Goal: Task Accomplishment & Management: Complete application form

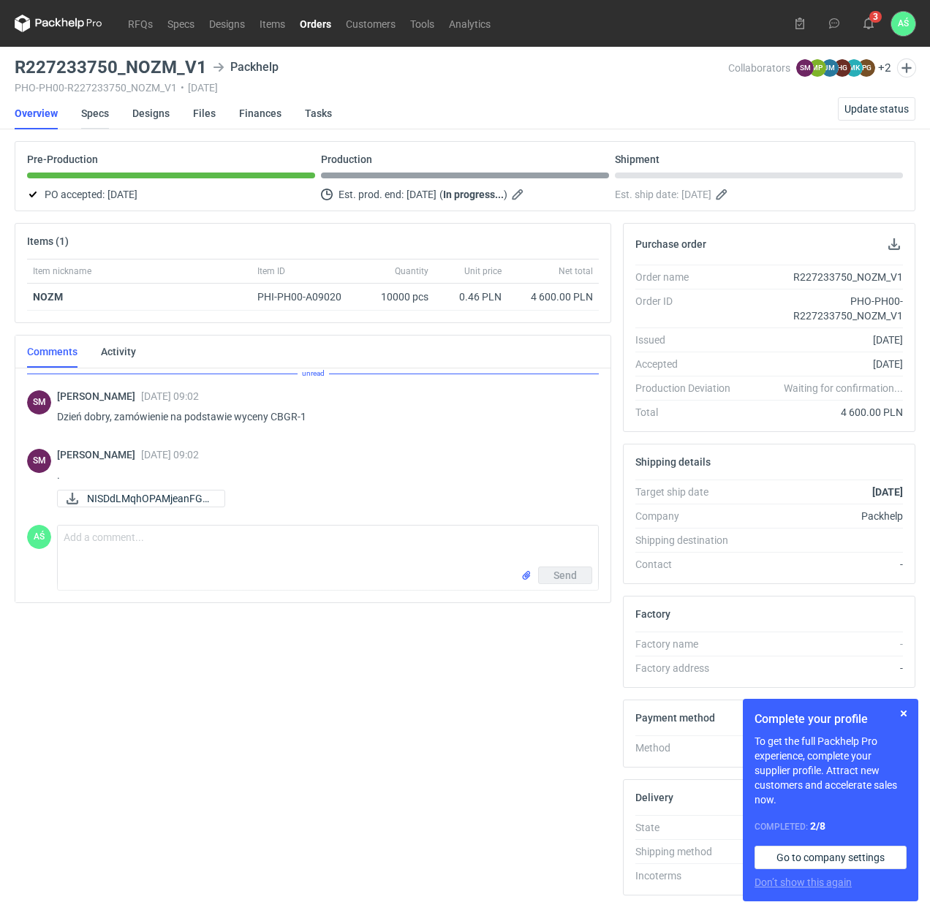
click at [108, 118] on link "Specs" at bounding box center [95, 113] width 28 height 32
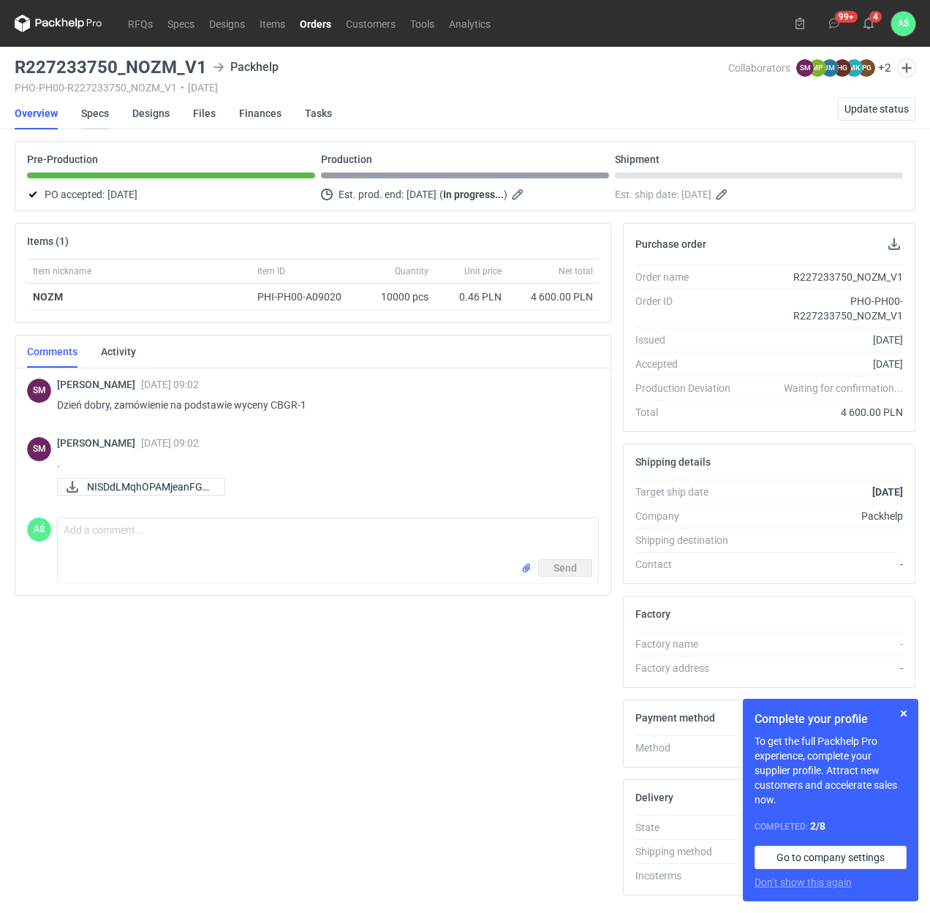
click at [86, 116] on link "Specs" at bounding box center [95, 113] width 28 height 32
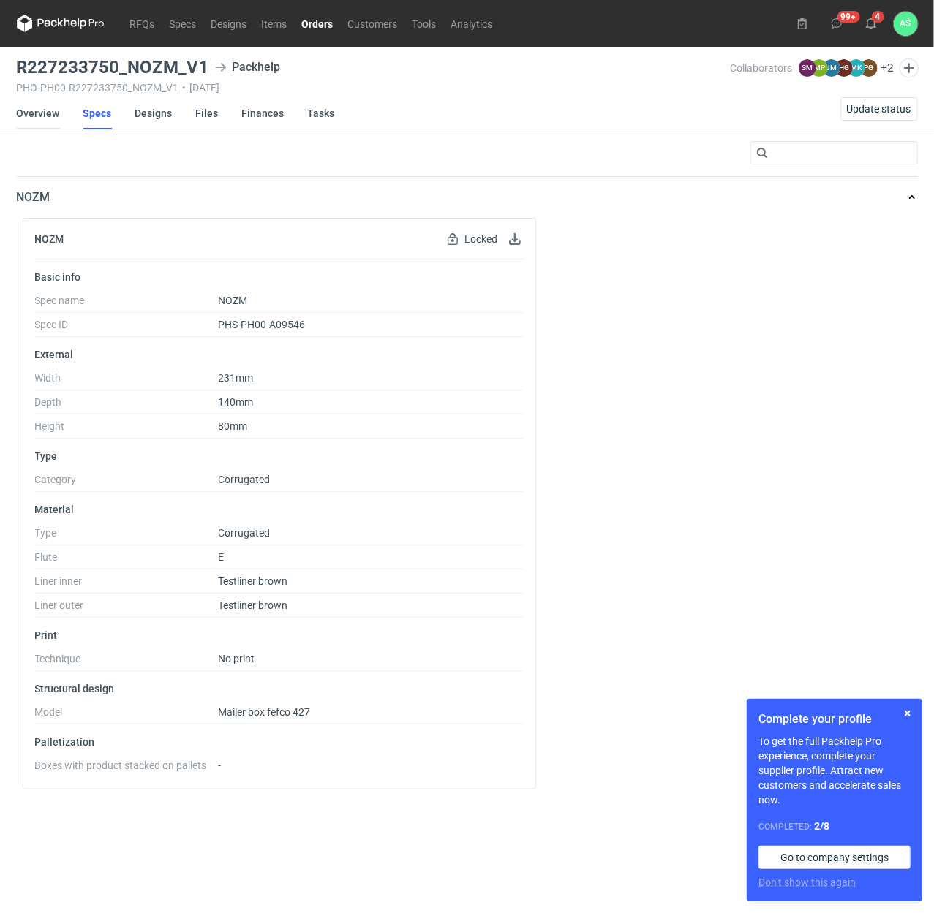
click at [56, 114] on link "Overview" at bounding box center [38, 113] width 43 height 32
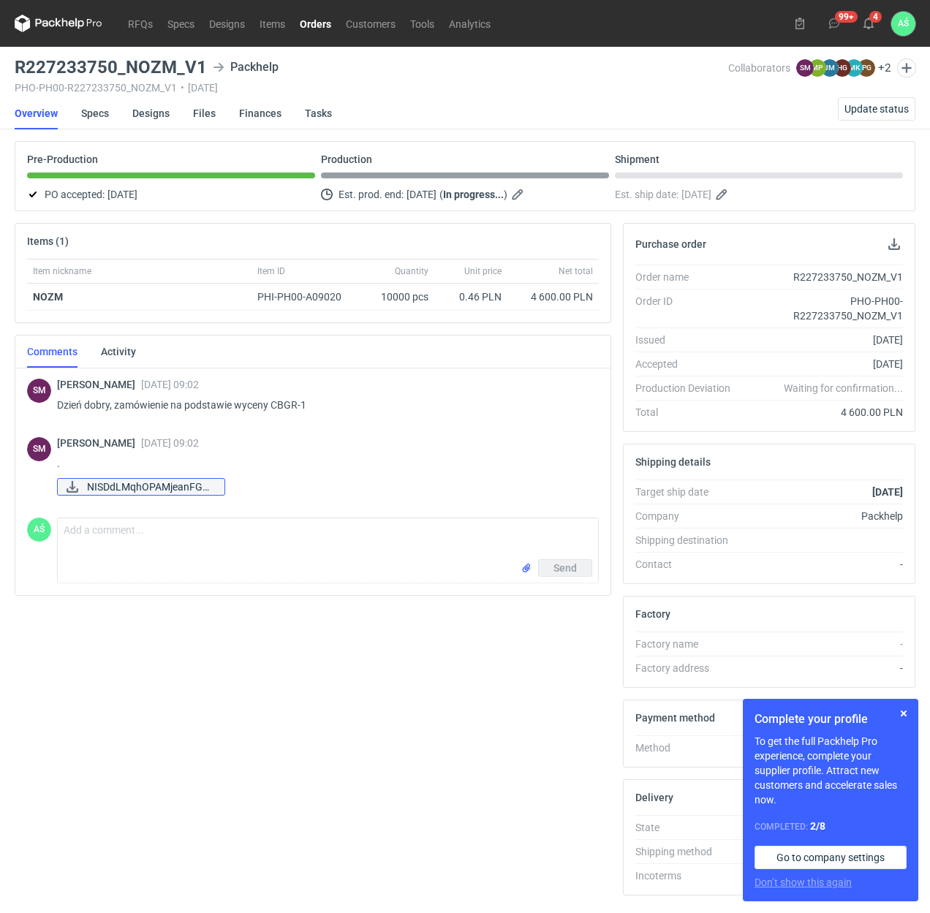
click at [147, 490] on span "NISDdLMqhOPAMjeanFGG..." at bounding box center [150, 487] width 126 height 16
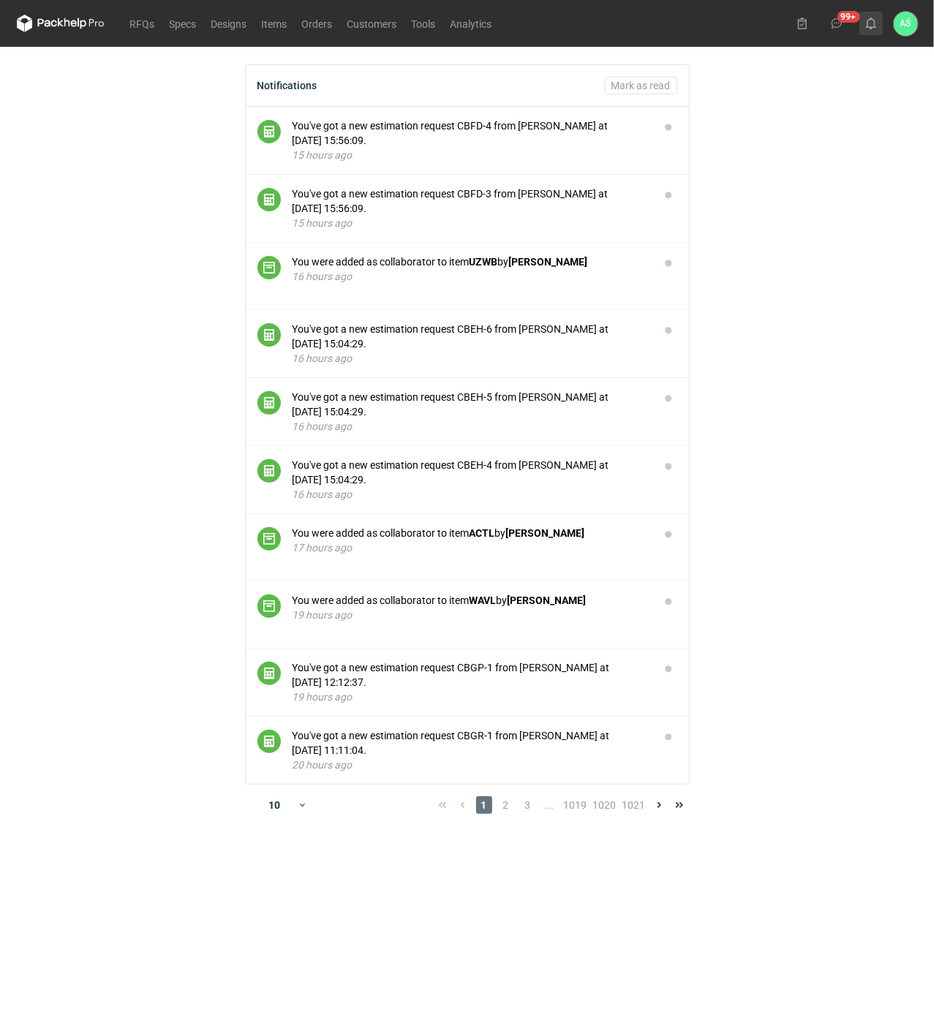
click at [875, 25] on use at bounding box center [871, 24] width 10 height 12
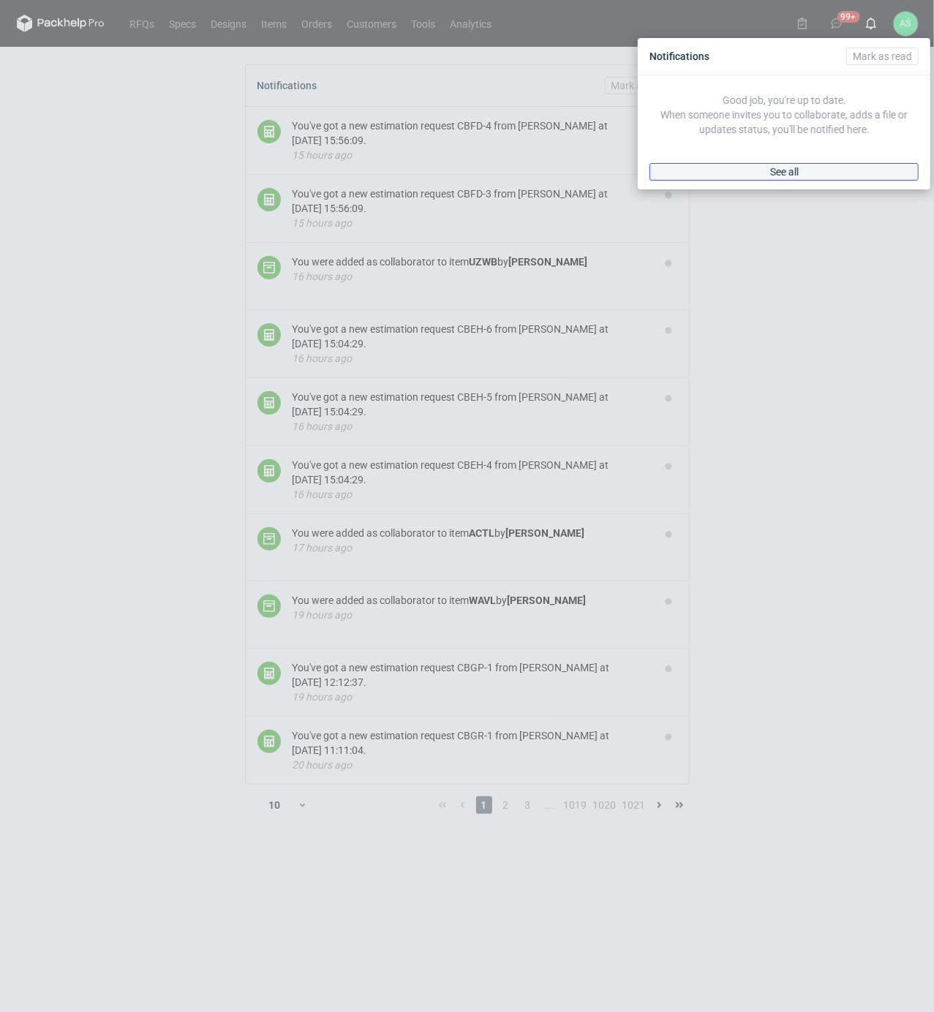
click at [809, 176] on link "See all" at bounding box center [783, 172] width 269 height 18
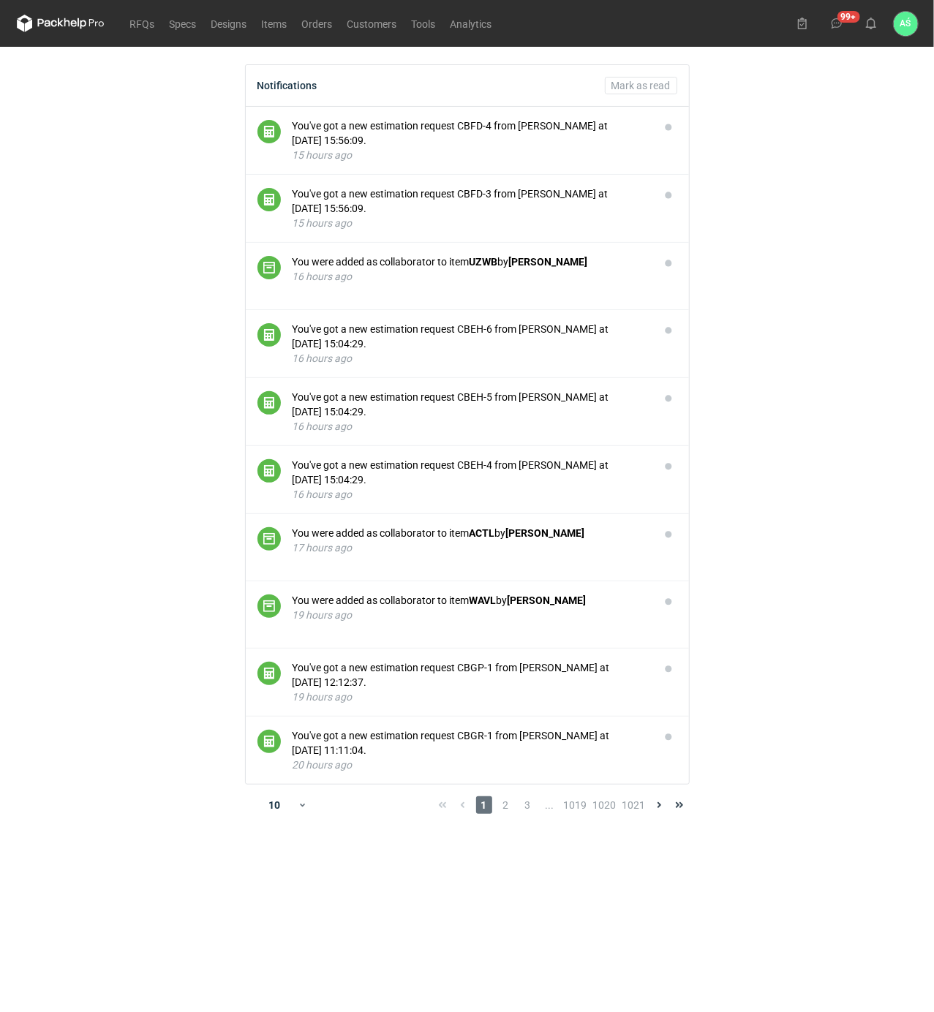
click at [799, 250] on main "Notifications [PERSON_NAME] as read You've got a new estimation request CBFD-4 …" at bounding box center [467, 529] width 913 height 965
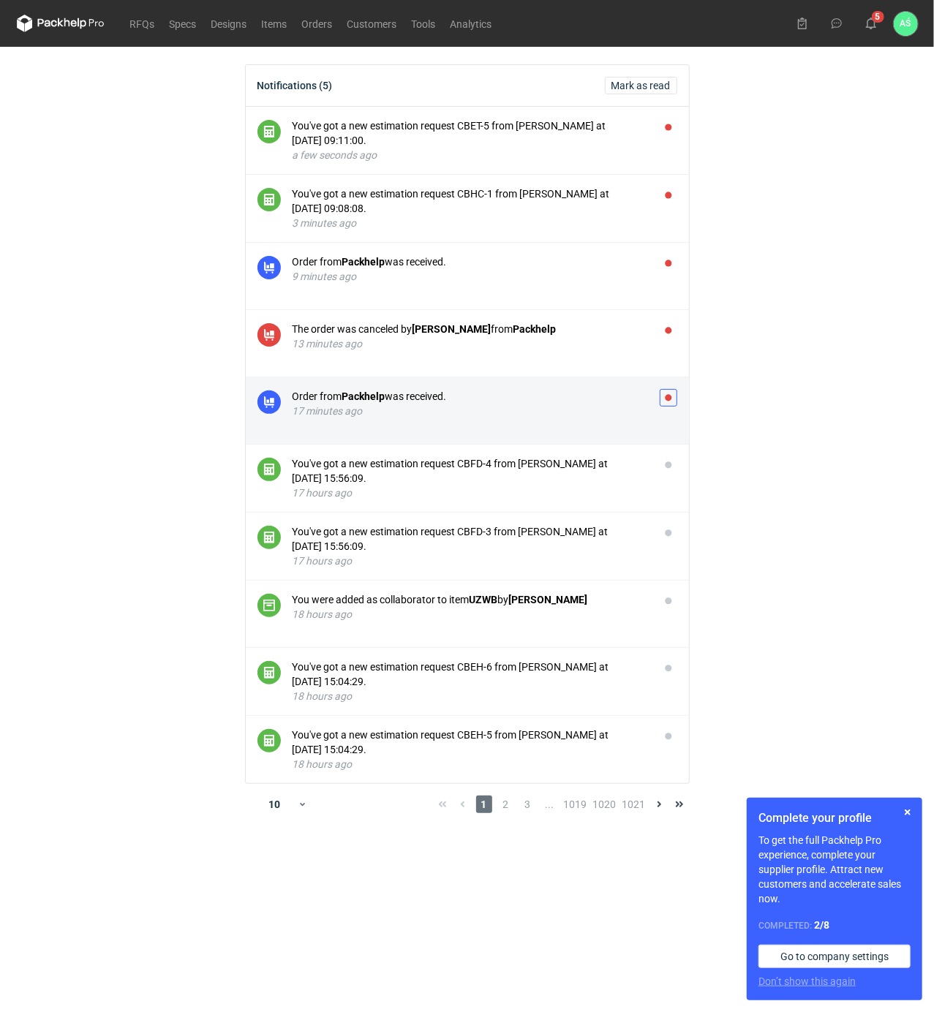
click at [668, 399] on button "button" at bounding box center [669, 398] width 18 height 18
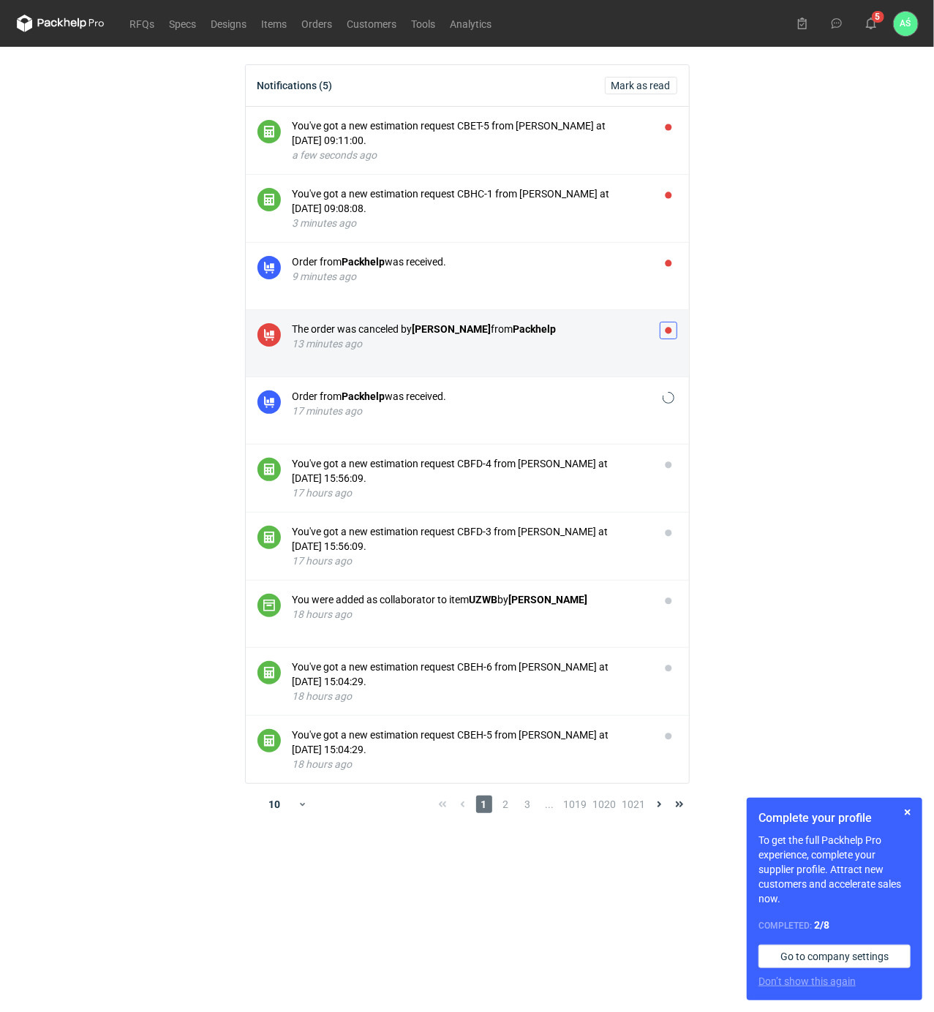
click at [668, 339] on button "button" at bounding box center [669, 331] width 18 height 18
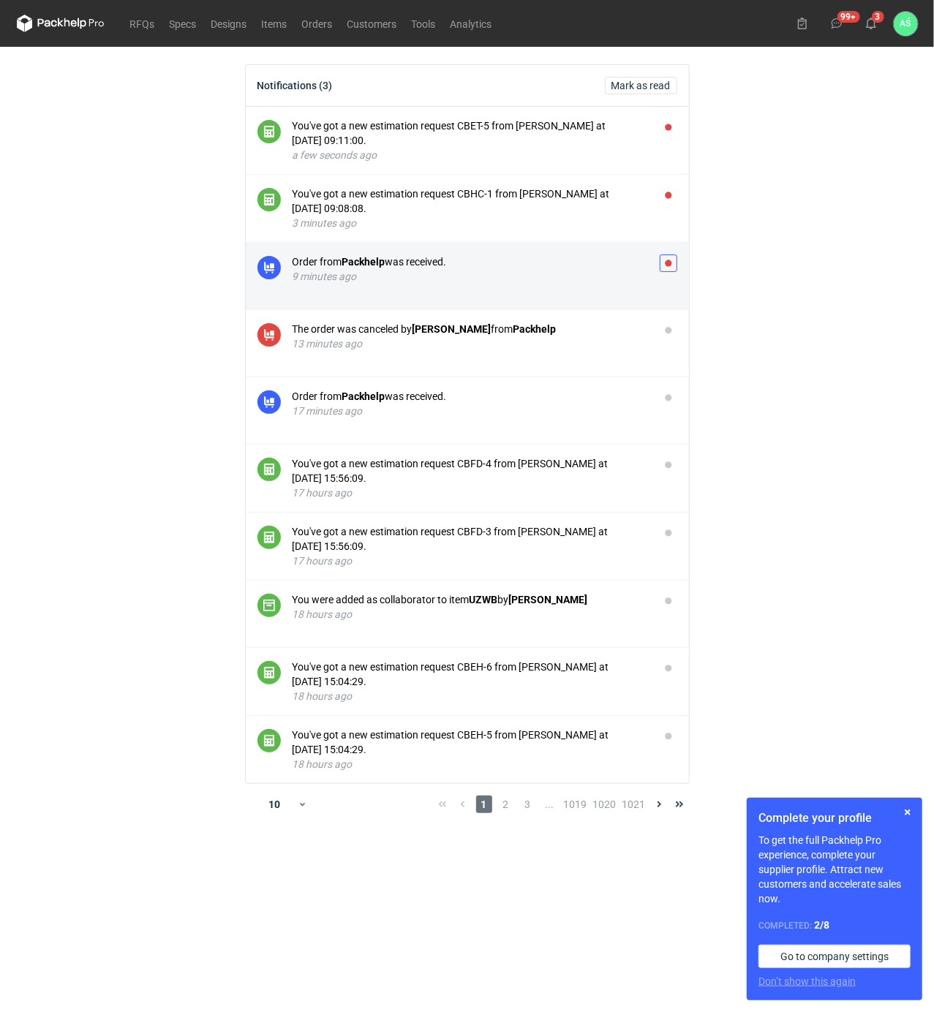
click at [665, 266] on button "button" at bounding box center [669, 263] width 18 height 18
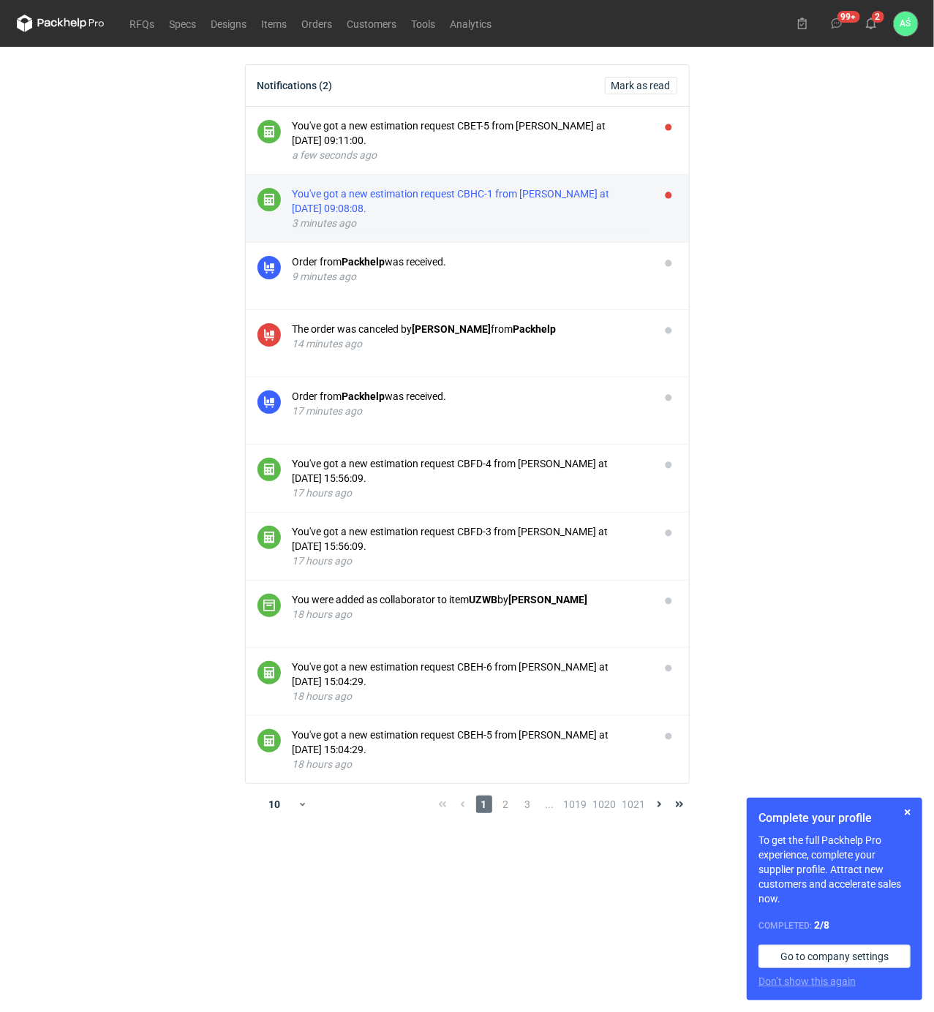
click at [600, 203] on div "You've got a new estimation request CBHC-1 from Sebastian Markut at 04 Sep 2025…" at bounding box center [469, 200] width 355 height 29
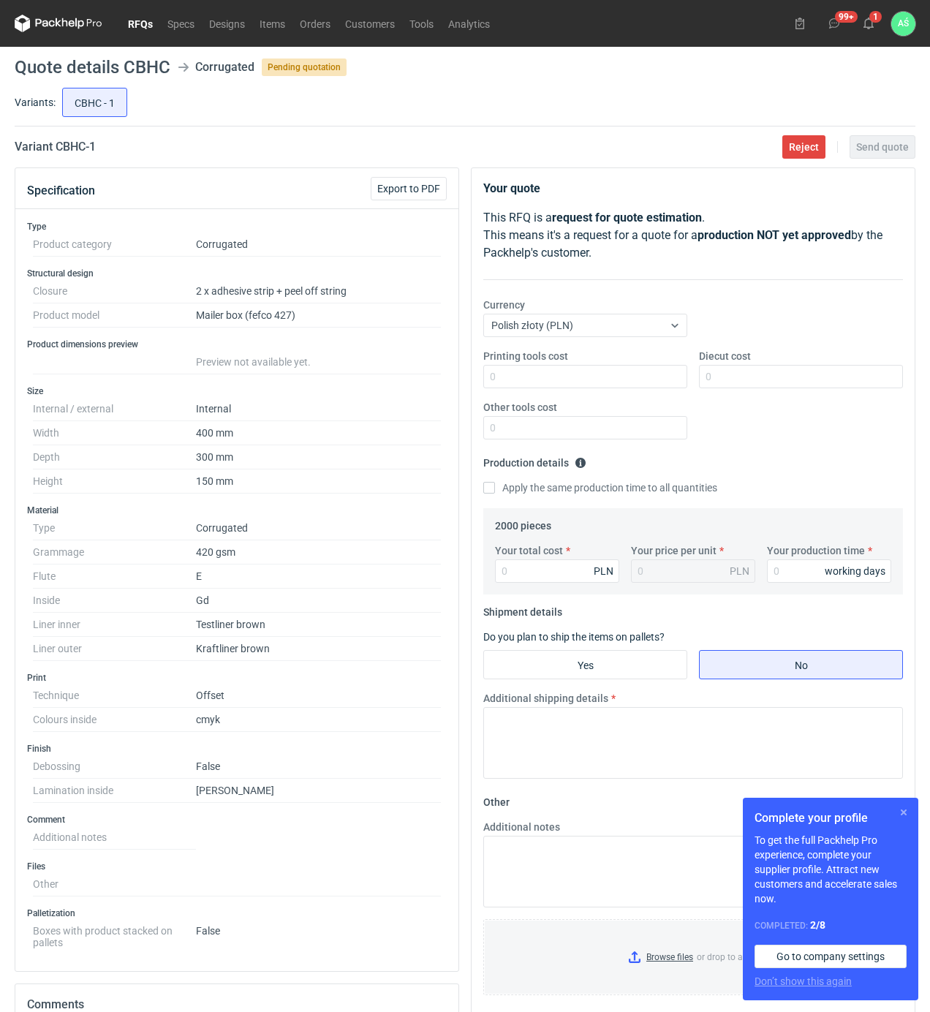
click at [902, 810] on button "button" at bounding box center [904, 813] width 18 height 18
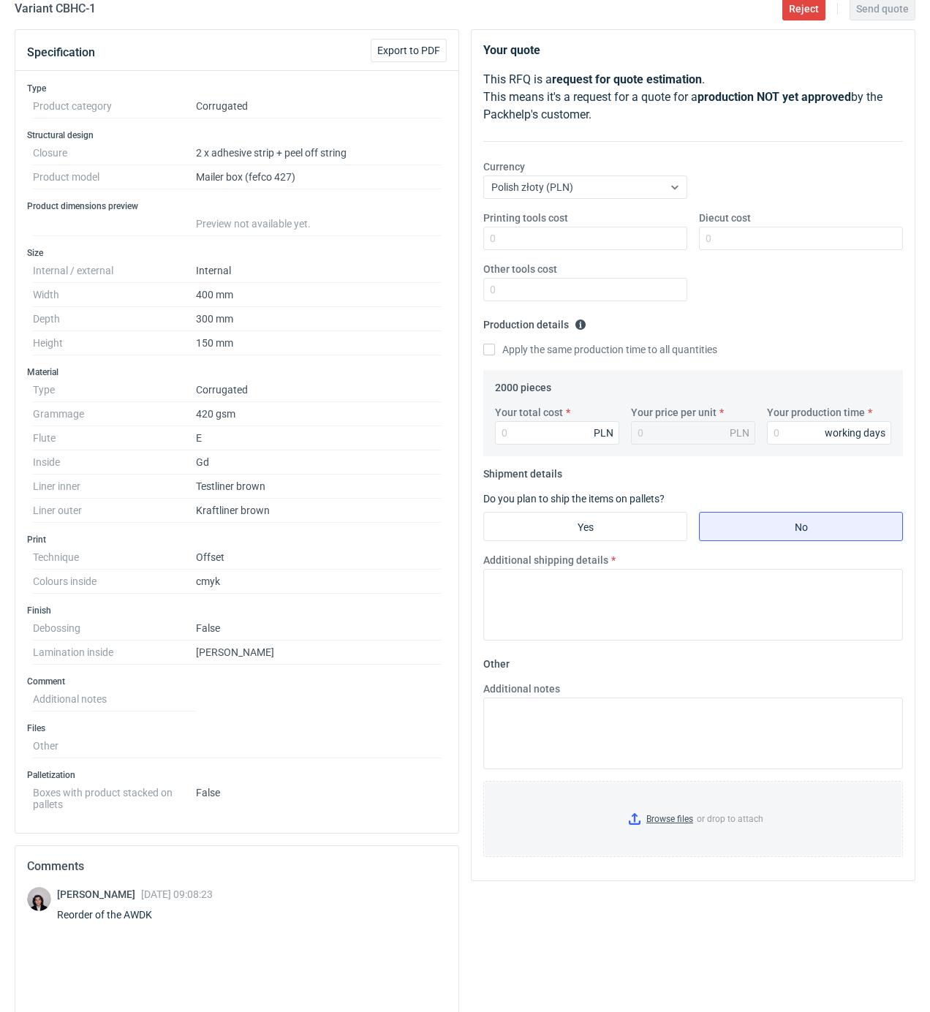
scroll to position [133, 0]
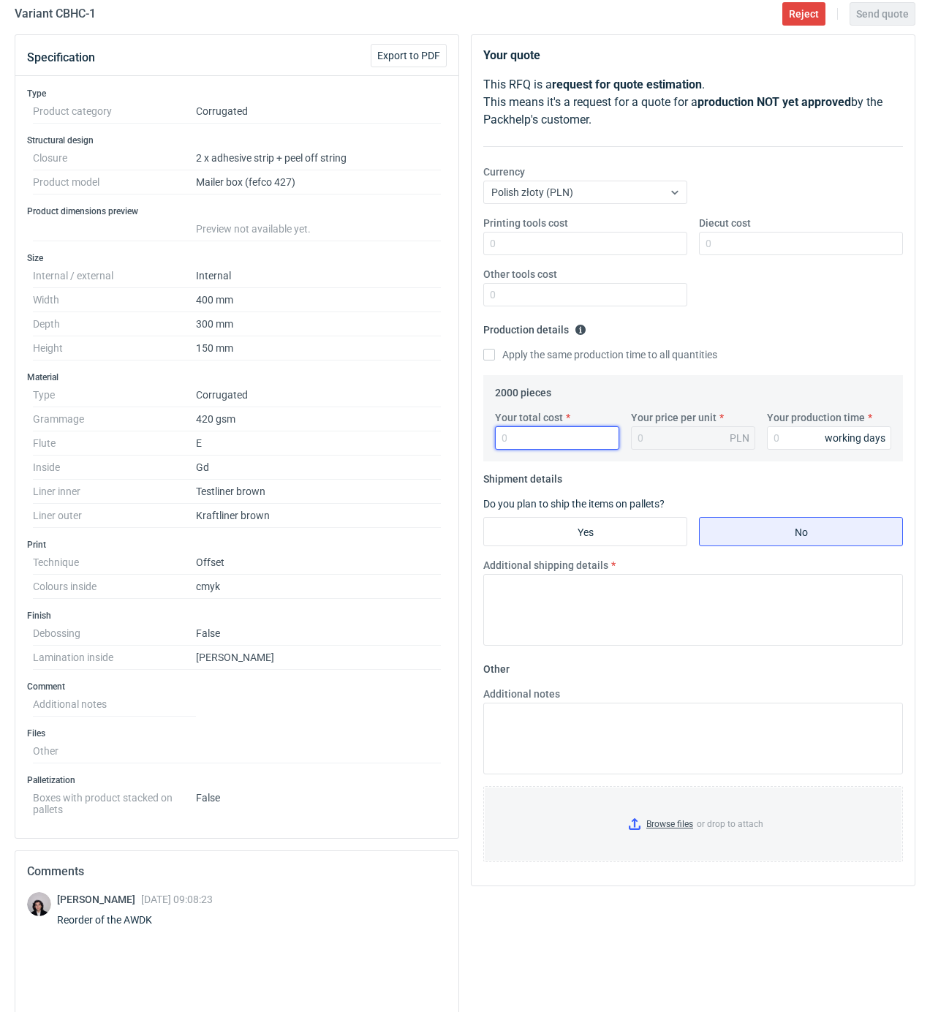
click at [543, 447] on input "Your total cost" at bounding box center [557, 437] width 124 height 23
type input "6180"
type input "3.09"
type input "6"
type input "16"
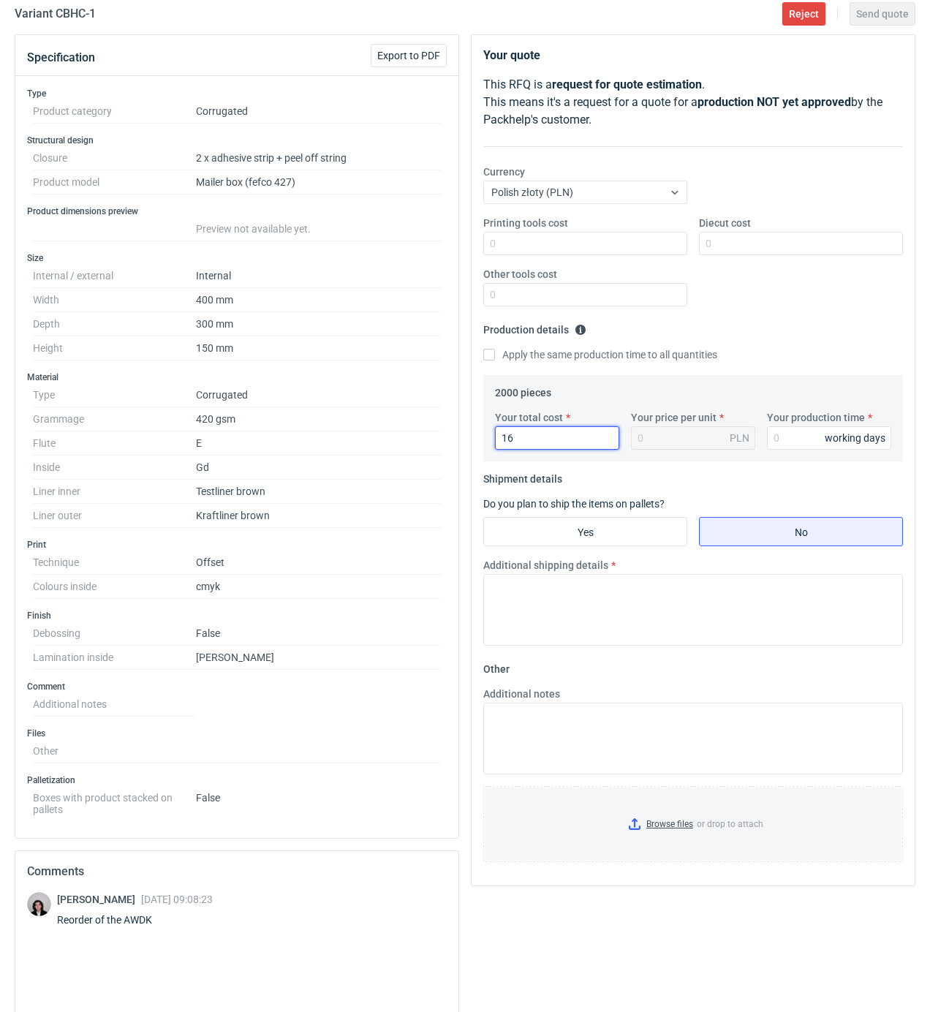
type input "0.01"
type input "16180"
type input "8.09"
type input "20"
click at [604, 529] on input "Yes" at bounding box center [585, 532] width 203 height 28
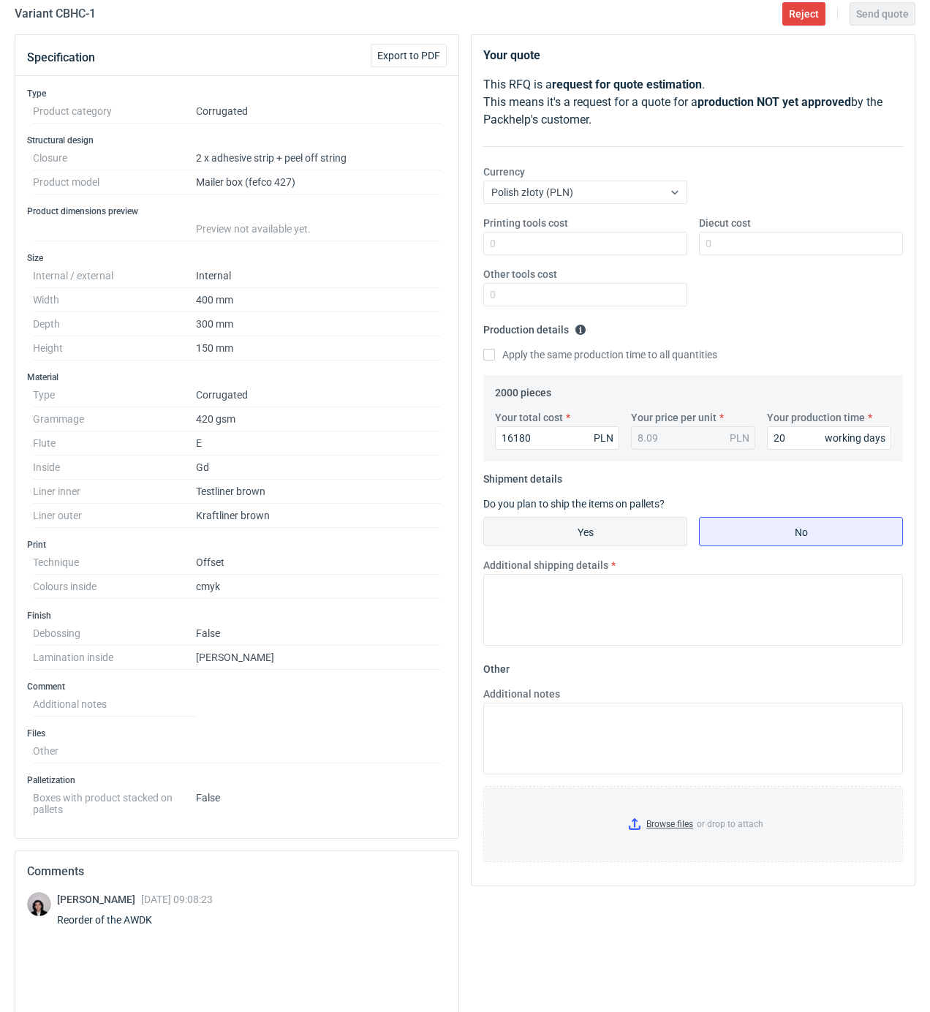
radio input "true"
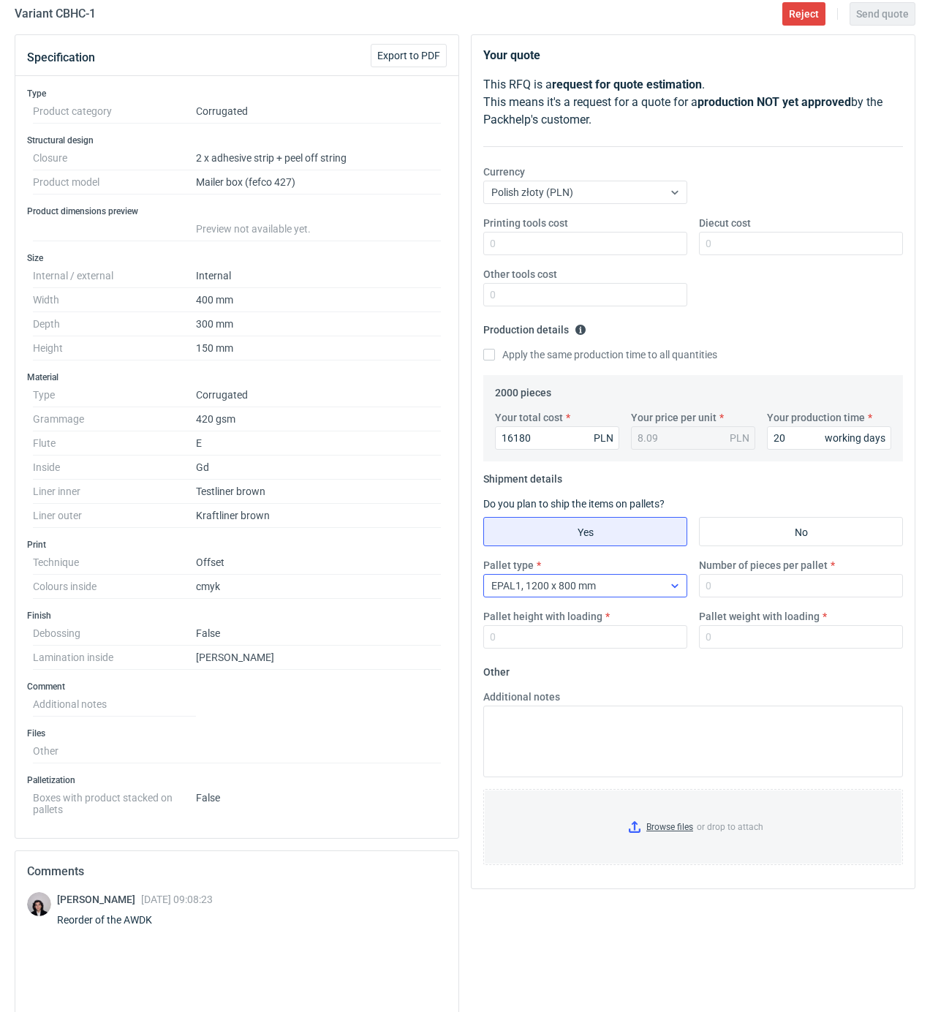
click at [671, 583] on icon at bounding box center [675, 586] width 12 height 12
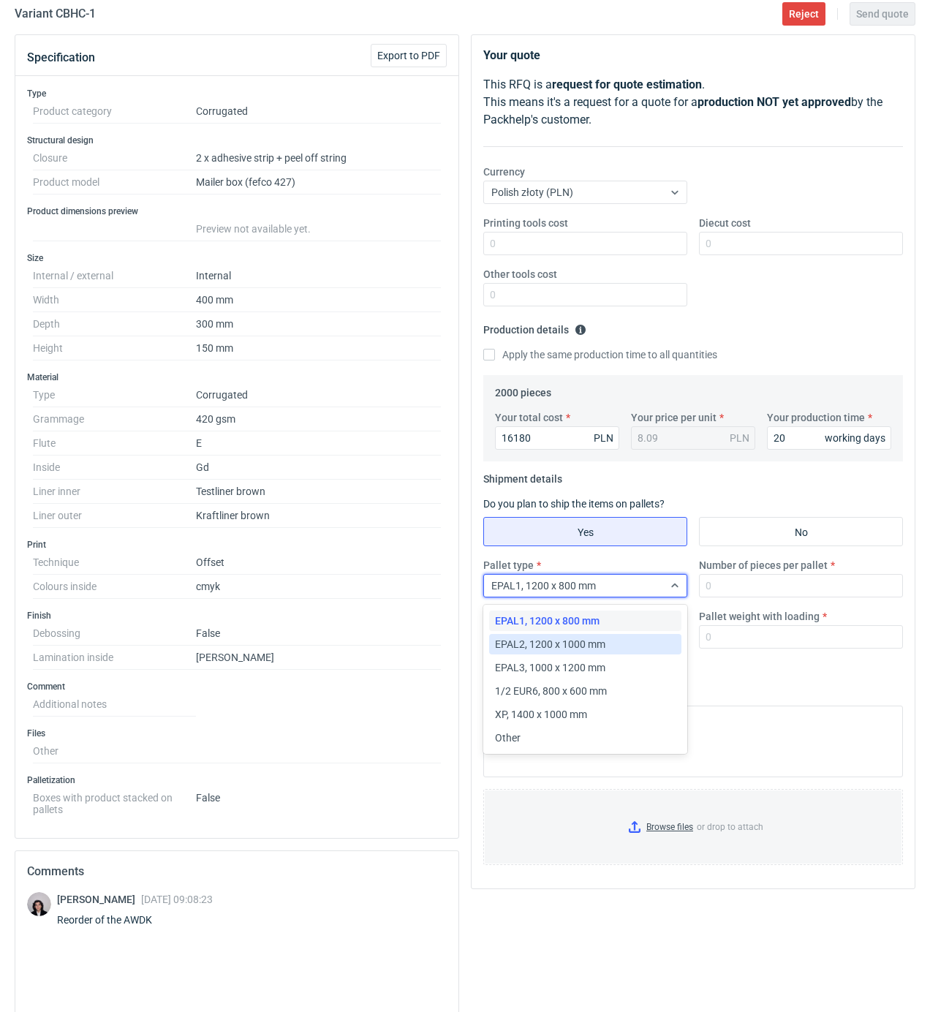
click at [623, 638] on div "EPAL2, 1200 x 1000 mm" at bounding box center [585, 644] width 181 height 15
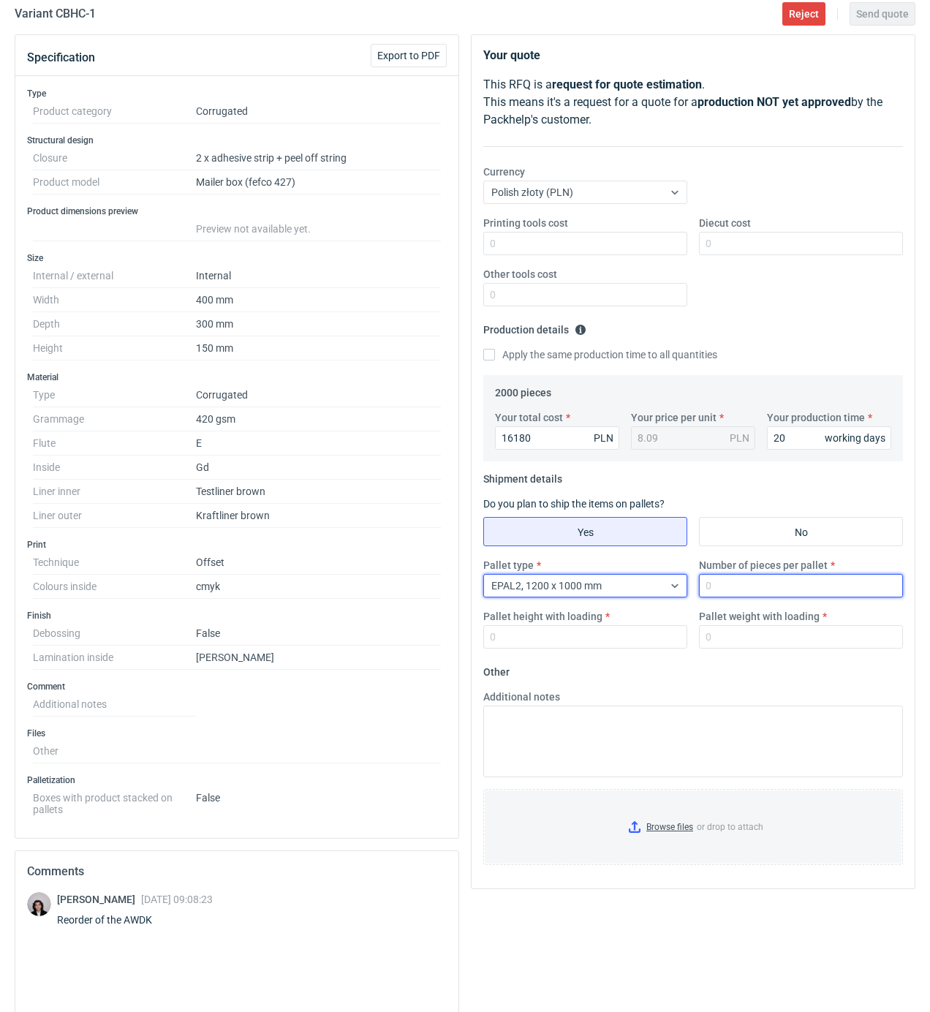
click at [726, 589] on input "Number of pieces per pallet" at bounding box center [801, 585] width 204 height 23
type input "670"
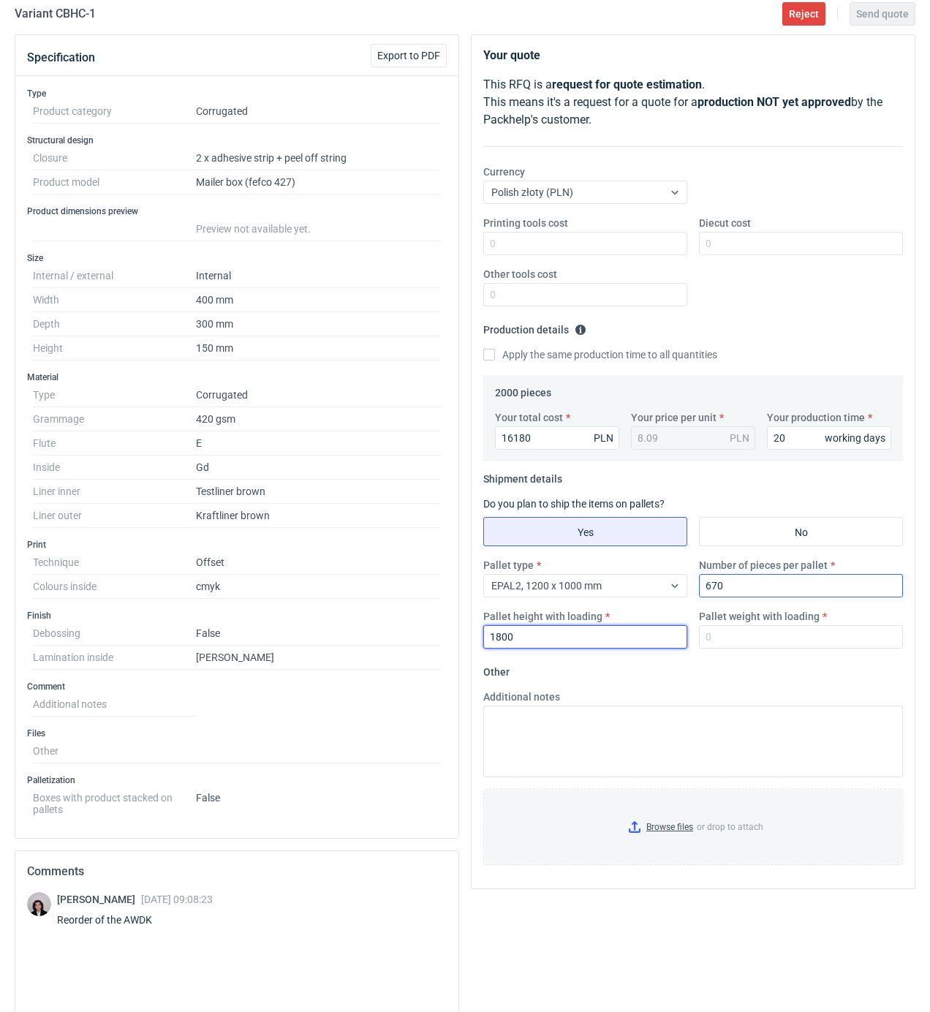
type input "1800"
type input "400"
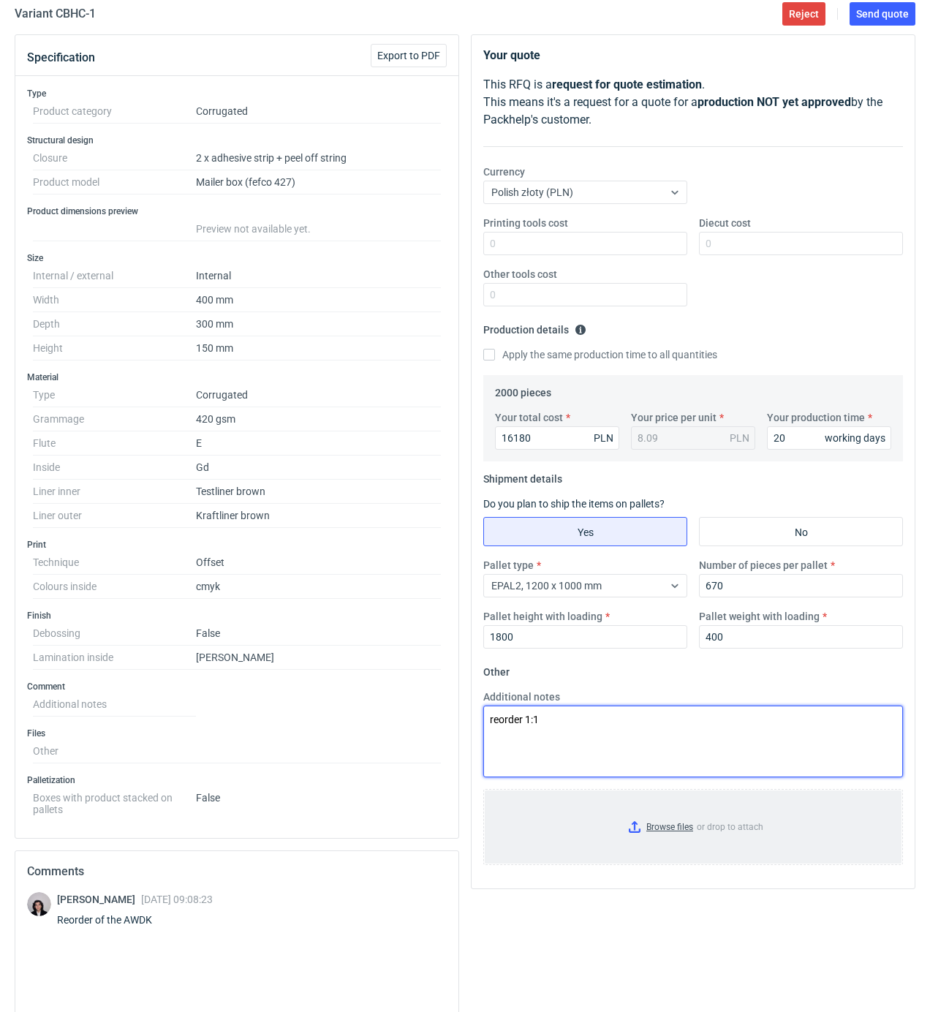
type textarea "reorder 1:1"
click at [676, 826] on input "Browse files or drop to attach" at bounding box center [693, 826] width 417 height 73
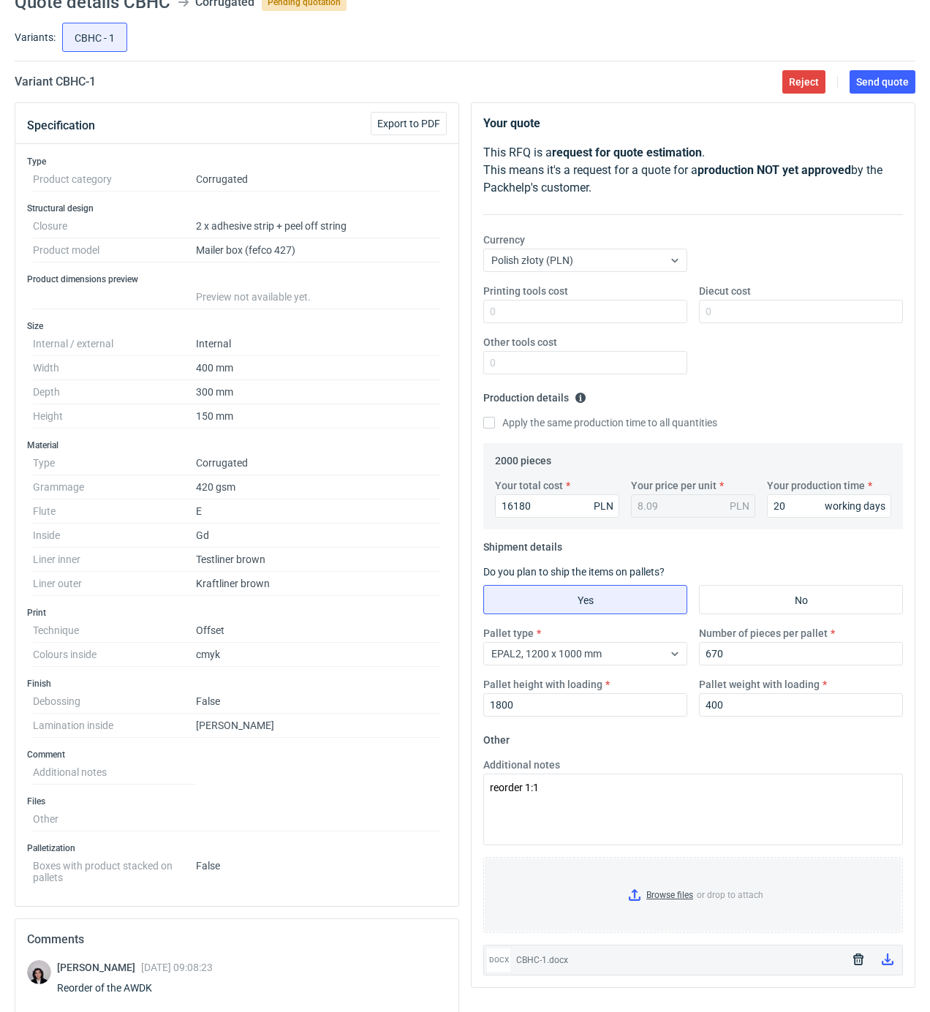
scroll to position [0, 0]
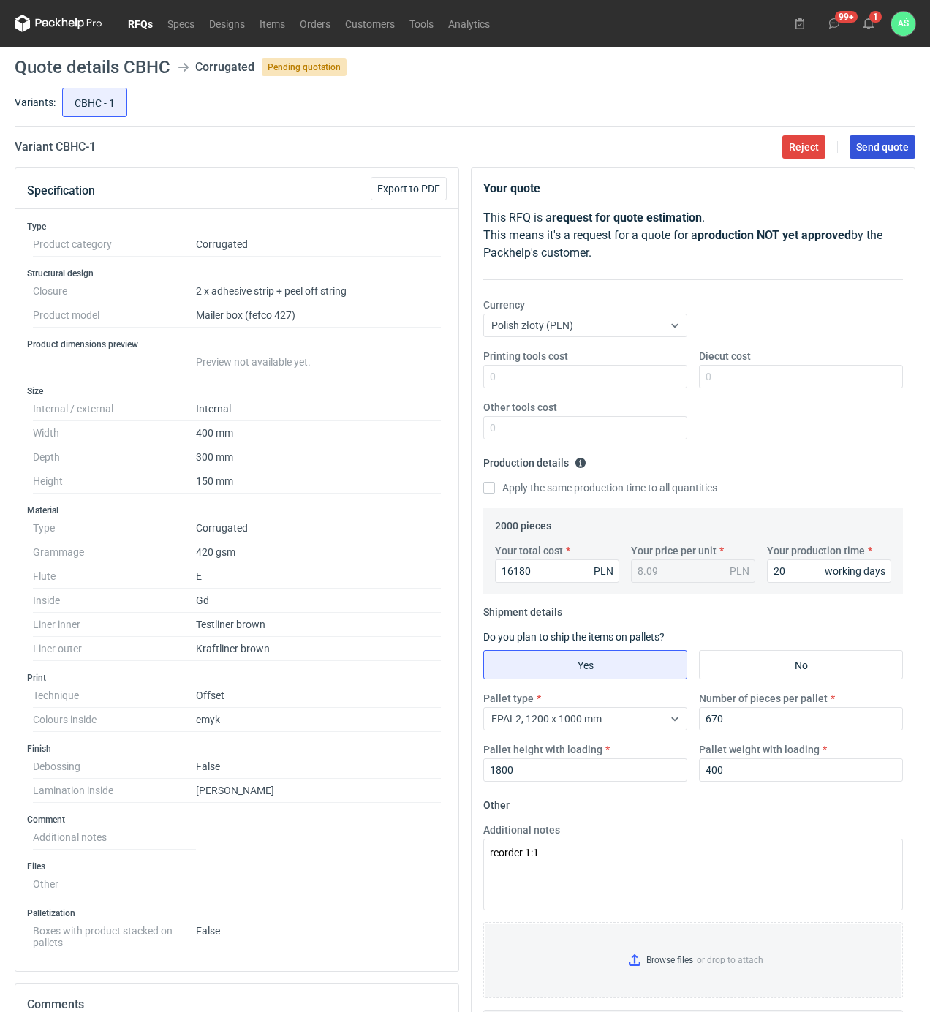
click at [888, 142] on span "Send quote" at bounding box center [882, 147] width 53 height 10
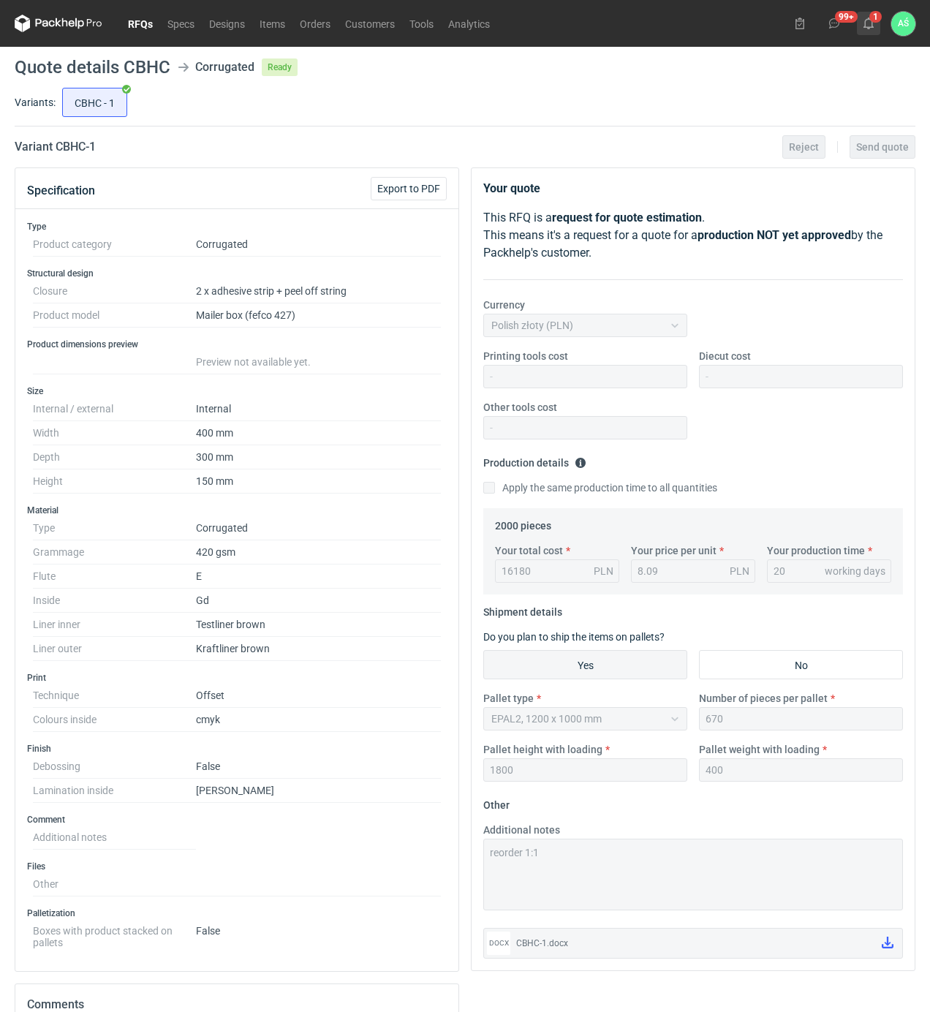
click at [875, 22] on button "1" at bounding box center [868, 23] width 23 height 23
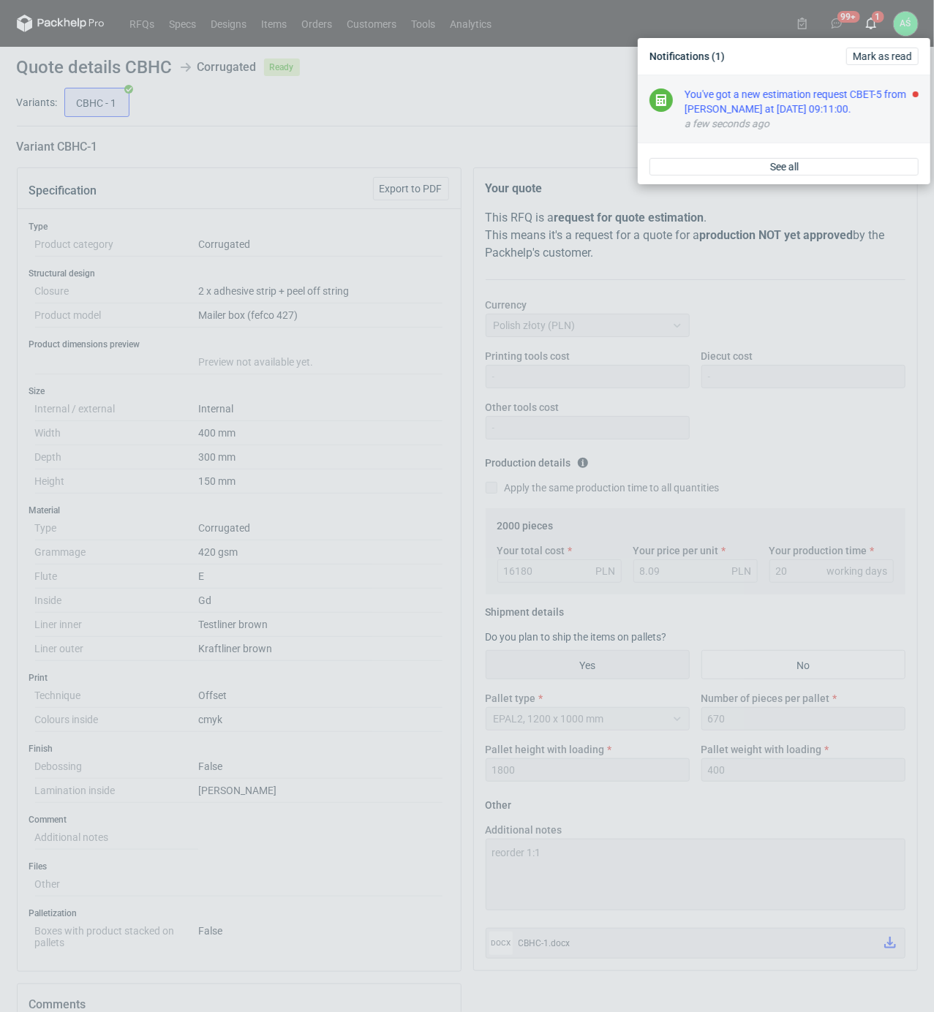
click at [844, 108] on div "You've got a new estimation request CBET-5 from Sebastian Markut at 04 Sep 2025…" at bounding box center [801, 101] width 234 height 29
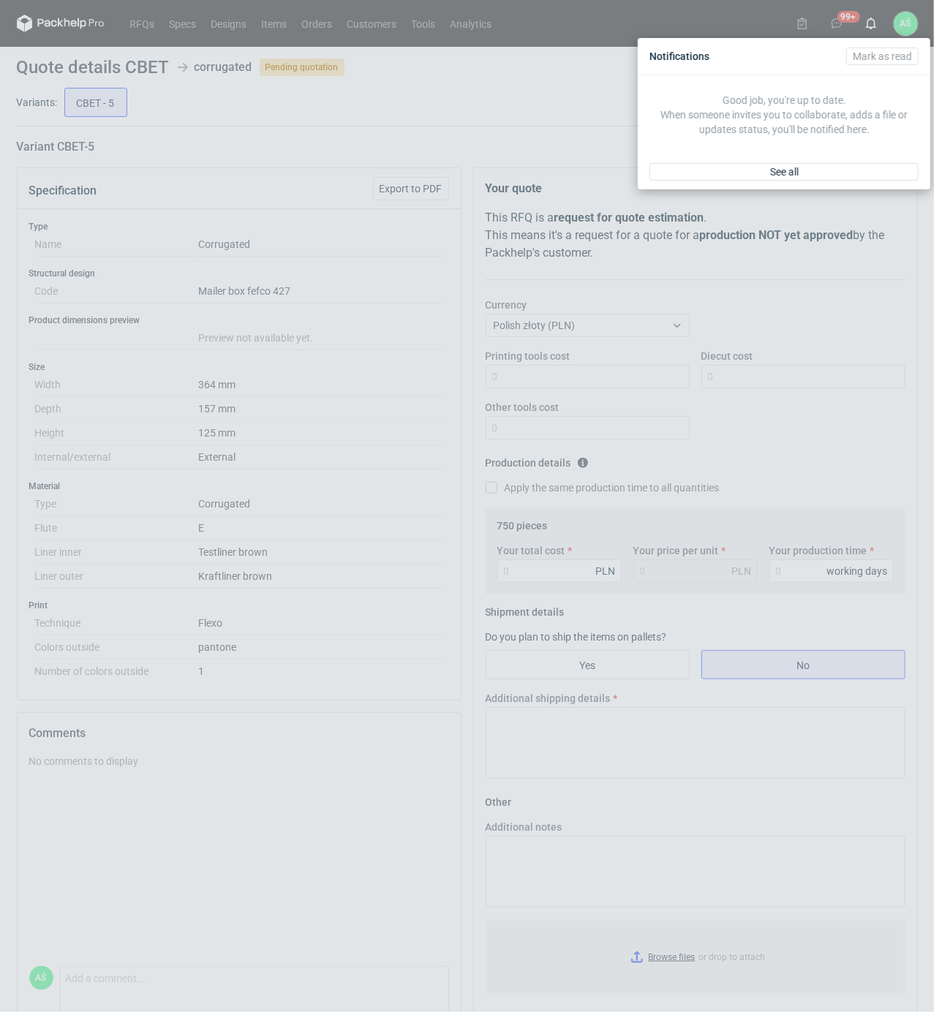
click at [414, 352] on div "Notifications Mark as read Good job, you're up to date. When someone invites yo…" at bounding box center [467, 506] width 934 height 1012
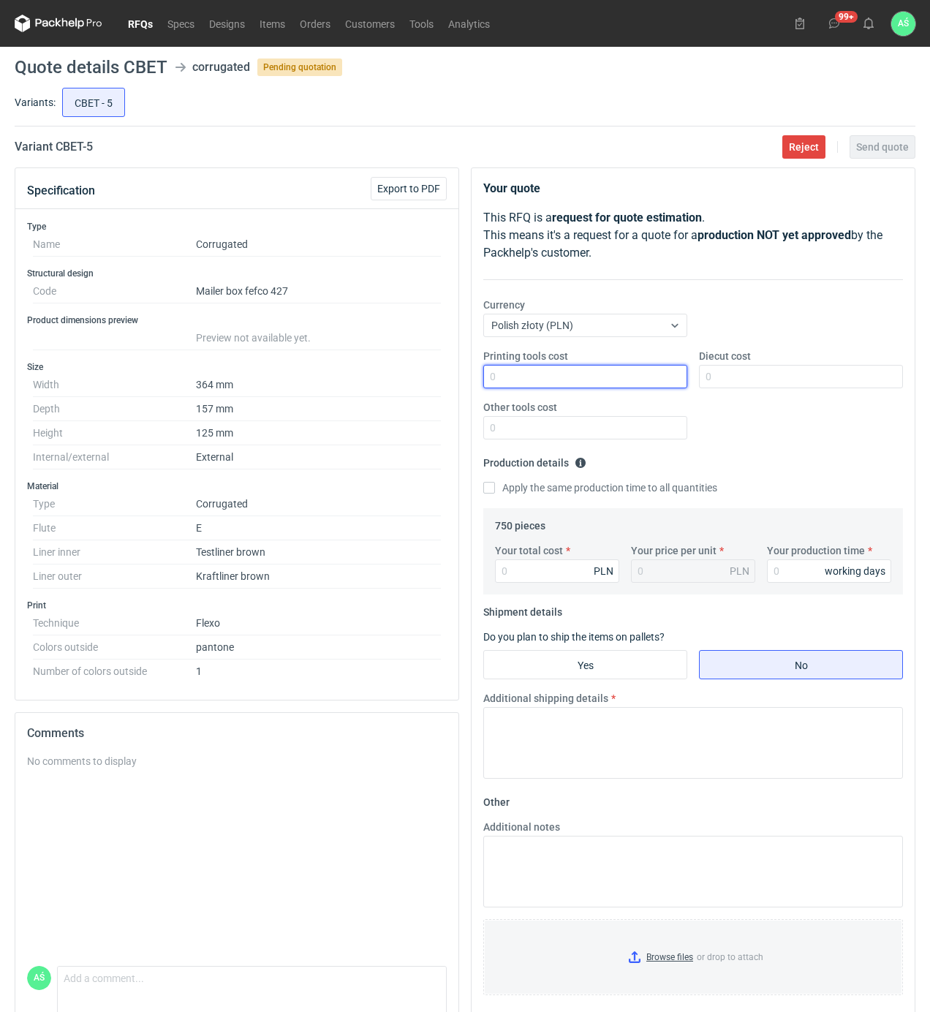
click at [608, 378] on input "Printing tools cost" at bounding box center [585, 376] width 204 height 23
type input "1000"
type input "800"
type input "1620"
type input "2.16"
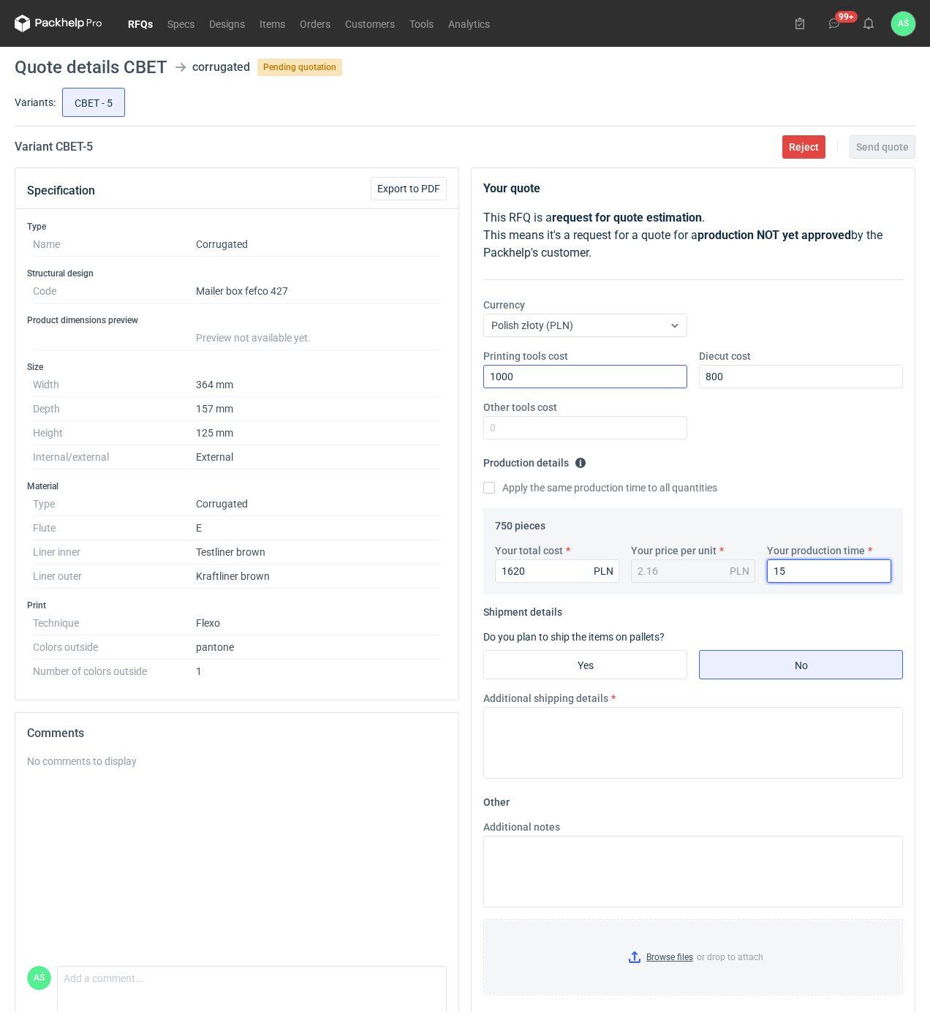
type input "15"
click at [609, 671] on input "Yes" at bounding box center [585, 665] width 203 height 28
radio input "true"
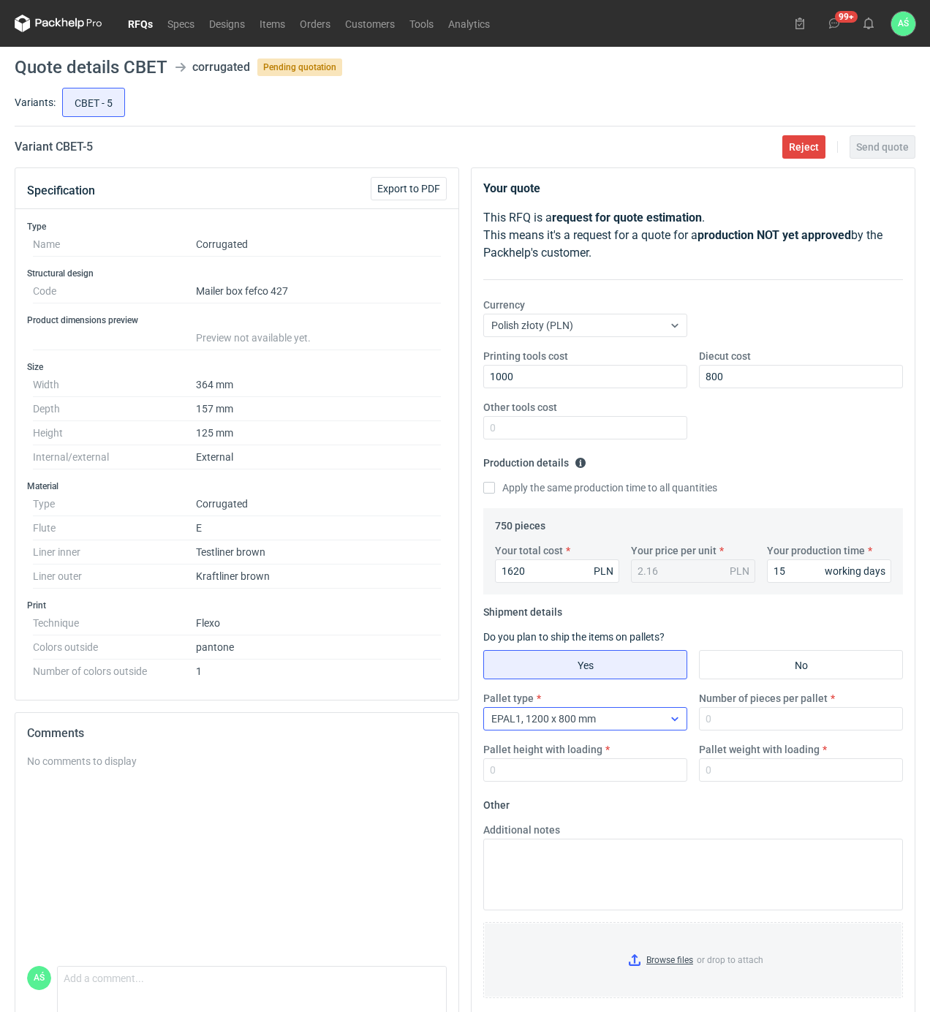
click at [614, 720] on div "EPAL1, 1200 x 800 mm" at bounding box center [573, 719] width 179 height 20
click at [616, 718] on div "EPAL1, 1200 x 800 mm" at bounding box center [573, 719] width 179 height 20
click at [717, 722] on input "Number of pieces per pallet" at bounding box center [801, 718] width 204 height 23
type input "750"
type input "1800"
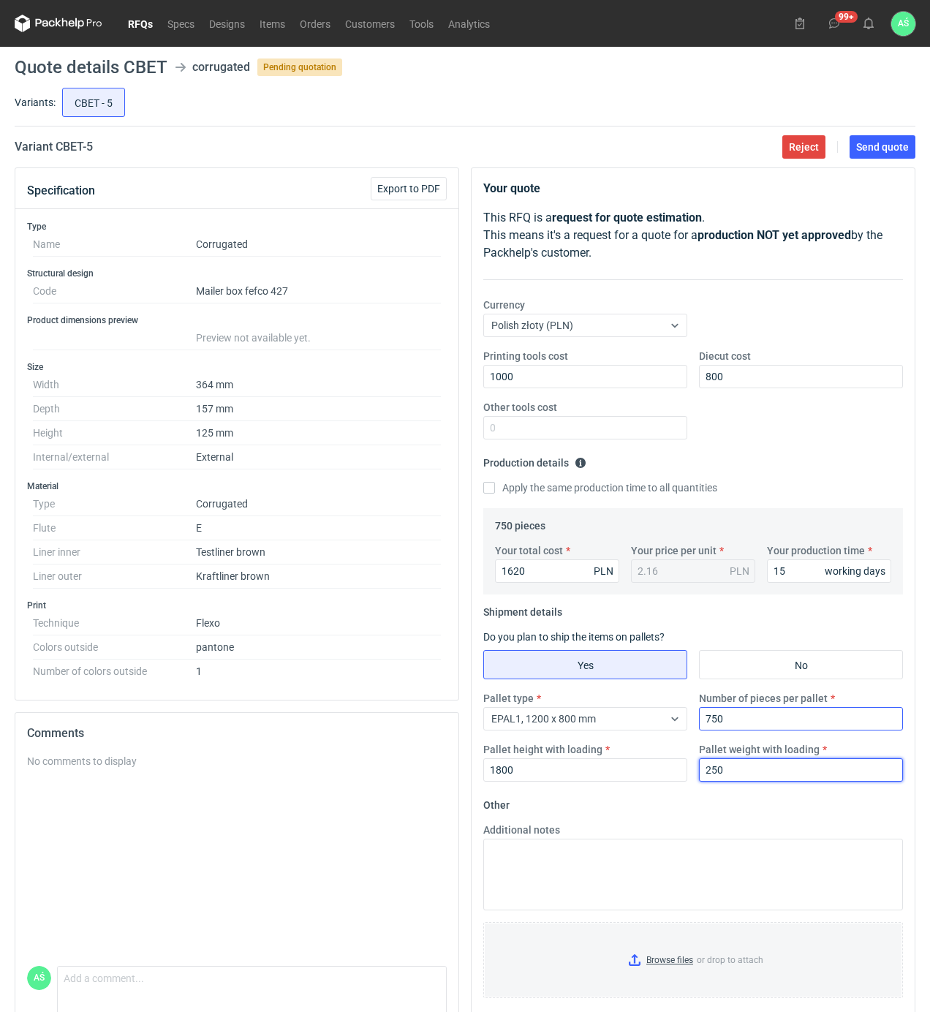
type input "250"
click at [691, 957] on input "Browse files or drop to attach" at bounding box center [693, 960] width 417 height 73
click at [872, 149] on span "Send quote" at bounding box center [882, 147] width 53 height 10
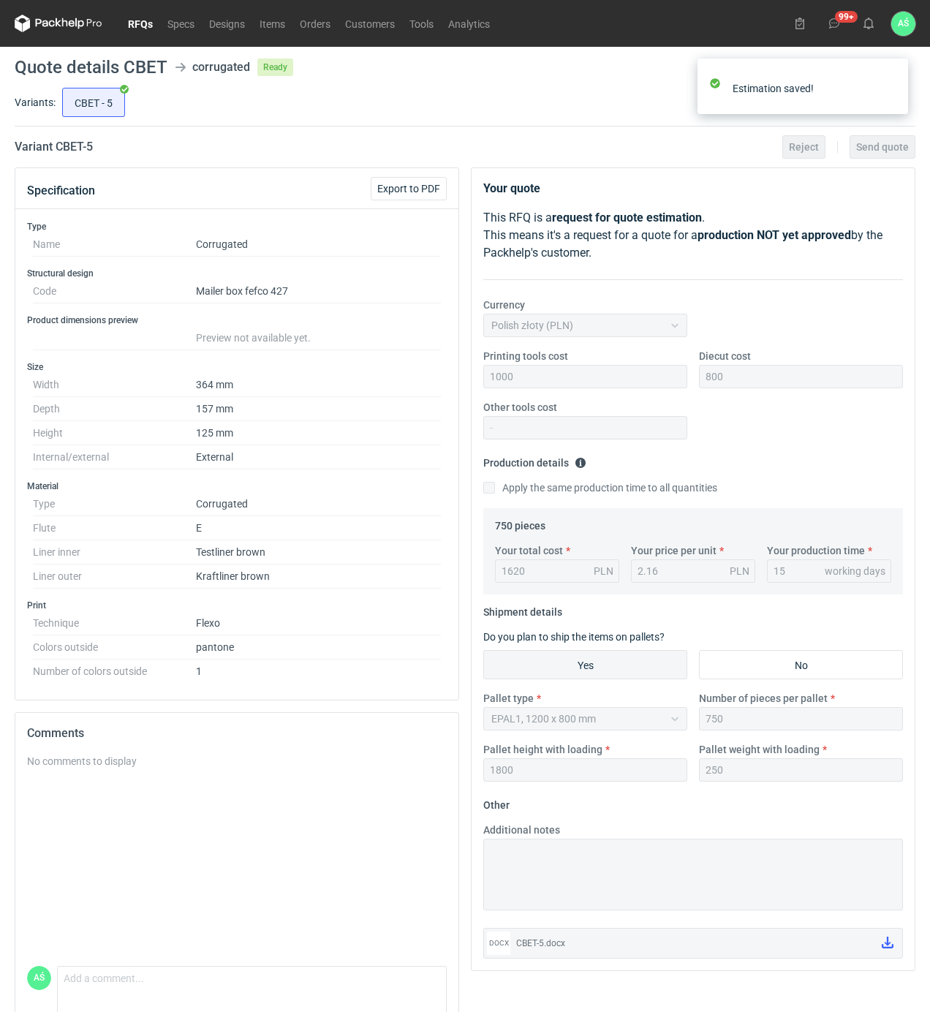
click at [339, 108] on div "CBET - 5" at bounding box center [487, 102] width 856 height 35
click at [147, 23] on link "RFQs" at bounding box center [140, 24] width 39 height 18
